Goal: Transaction & Acquisition: Purchase product/service

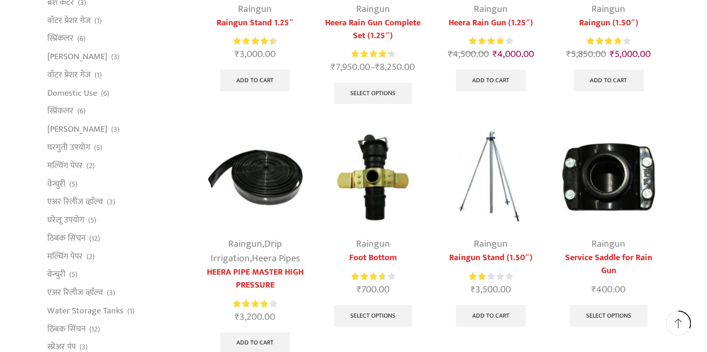
scroll to position [285, 0]
click at [502, 248] on link "Raingun" at bounding box center [491, 243] width 34 height 16
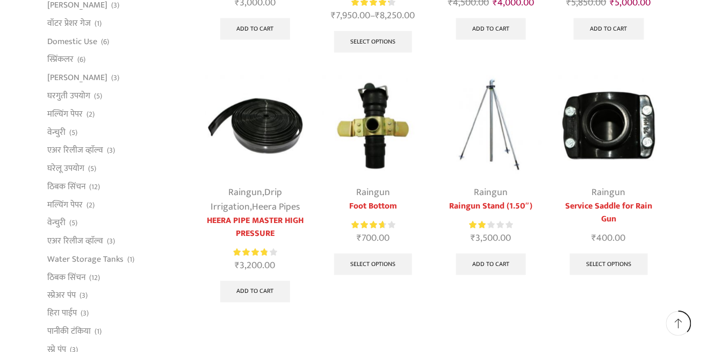
scroll to position [336, 0]
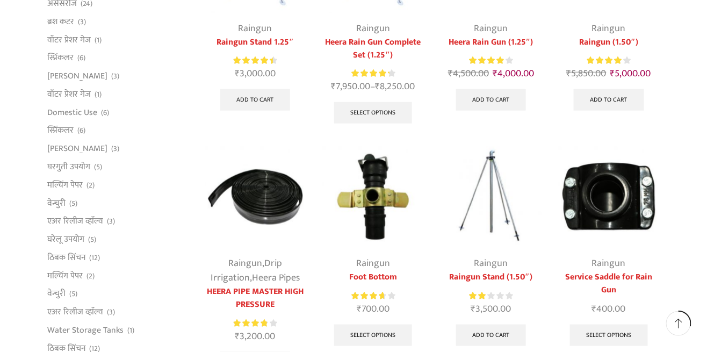
scroll to position [269, 0]
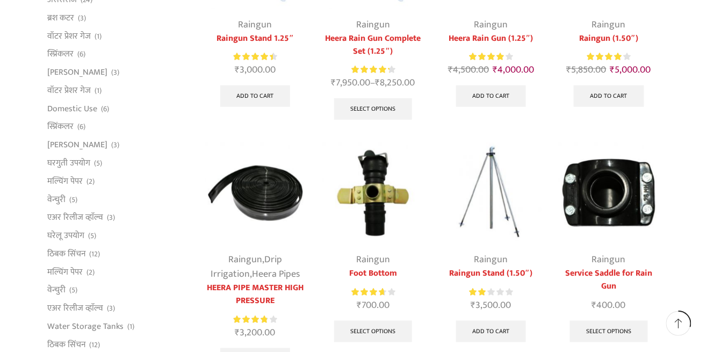
click at [505, 279] on div "Raingun Raingun Stand (1.50″) Rated 2.00 out of 5 ₹ 3,500.00 Add to cart" at bounding box center [491, 301] width 102 height 96
click at [491, 234] on img at bounding box center [491, 193] width 102 height 102
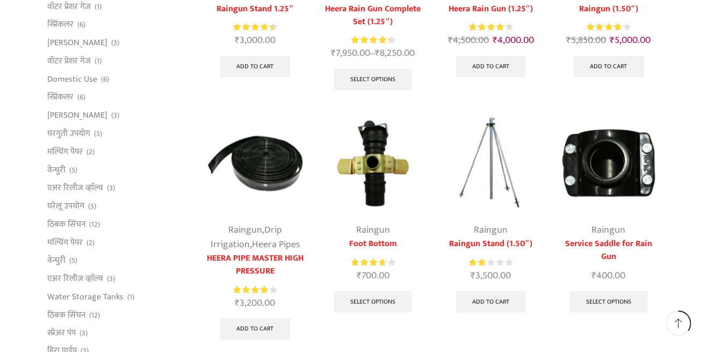
scroll to position [320, 0]
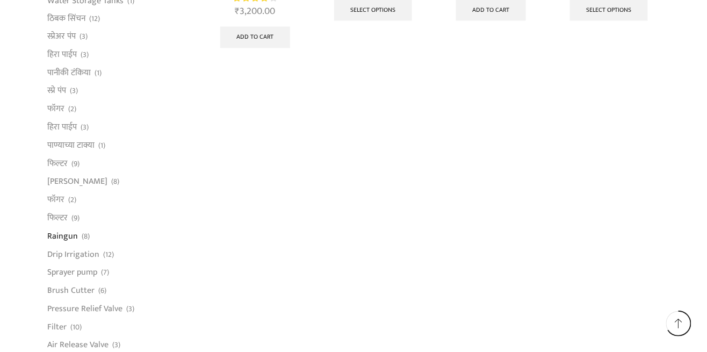
scroll to position [593, 0]
